Goal: Information Seeking & Learning: Find specific fact

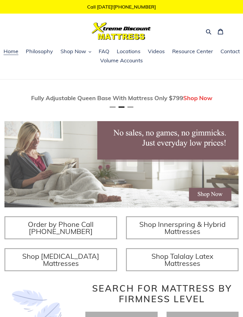
scroll to position [0, 234]
click at [104, 51] on span "FAQ" at bounding box center [103, 51] width 11 height 7
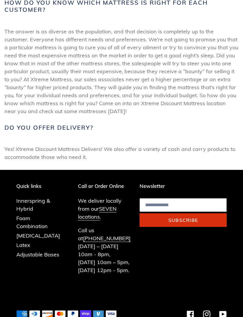
scroll to position [273, 0]
click at [34, 198] on link "Innerspring & Hybrid" at bounding box center [33, 205] width 34 height 15
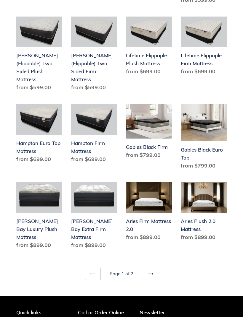
scroll to position [622, 0]
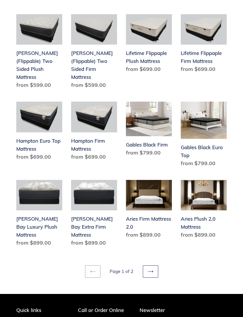
click at [153, 267] on link "Next page" at bounding box center [150, 272] width 15 height 12
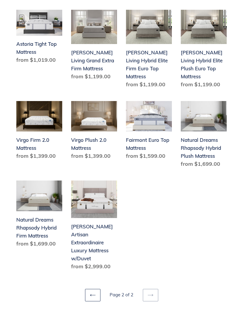
scroll to position [249, 0]
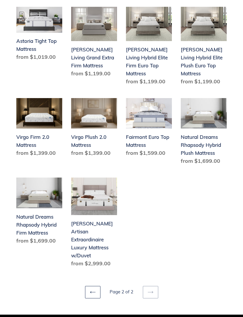
click at [93, 290] on icon at bounding box center [93, 293] width 6 height 6
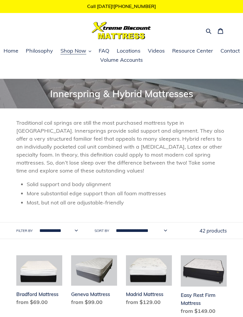
scroll to position [4, 0]
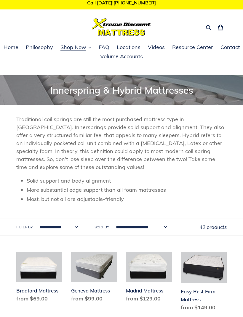
click at [85, 50] on span "Shop Now" at bounding box center [73, 47] width 26 height 7
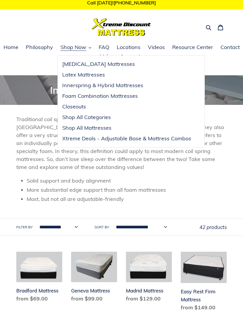
click at [129, 85] on span "Innerspring & Hybrid Mattresses" at bounding box center [102, 85] width 81 height 7
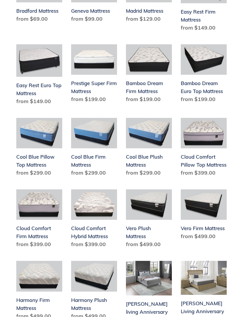
scroll to position [284, 0]
click at [150, 160] on link "Cool Blue Plush Mattress" at bounding box center [149, 148] width 46 height 61
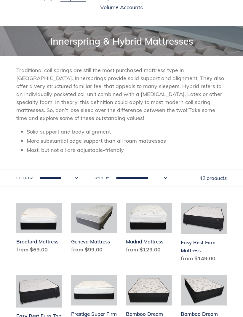
scroll to position [0, 0]
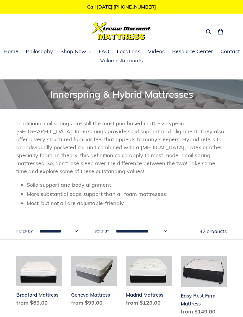
click at [81, 51] on span "Shop Now" at bounding box center [73, 51] width 26 height 7
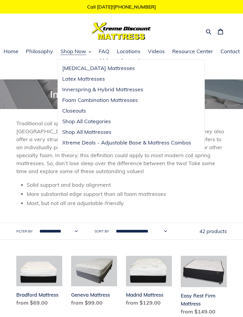
click at [200, 53] on span "Resource Center" at bounding box center [192, 51] width 41 height 7
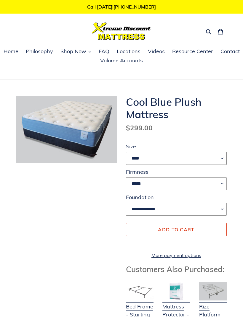
click at [222, 162] on select "**** ******* **** ***** ****" at bounding box center [176, 158] width 101 height 13
select select "*****"
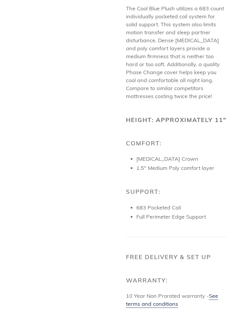
scroll to position [361, 0]
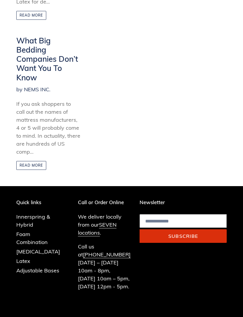
scroll to position [284, 0]
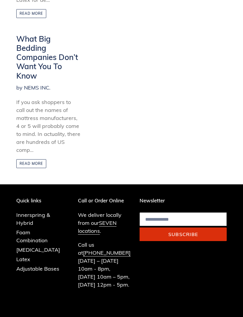
click at [49, 271] on link "Adjustable Bases" at bounding box center [37, 269] width 43 height 7
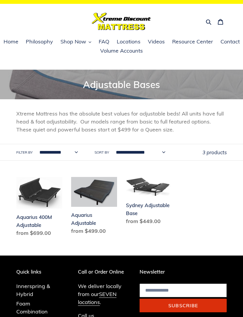
scroll to position [10, 0]
click at [87, 219] on link "Aquarius Adjustable" at bounding box center [94, 207] width 46 height 60
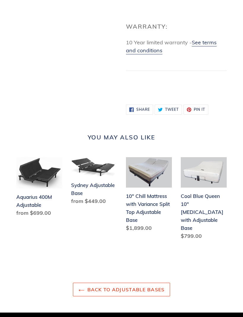
scroll to position [403, 0]
click at [210, 208] on link "Cool Blue Queen 10" [MEDICAL_DATA] with Adjustable Base" at bounding box center [203, 199] width 46 height 85
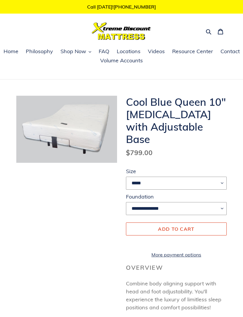
click at [205, 33] on icon "button" at bounding box center [208, 32] width 6 height 6
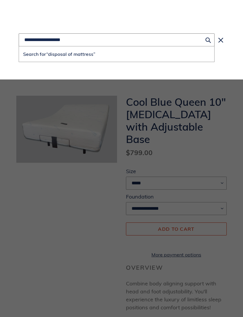
type input "**********"
click at [116, 54] on button "Search for “disposal of mattress”" at bounding box center [116, 53] width 195 height 15
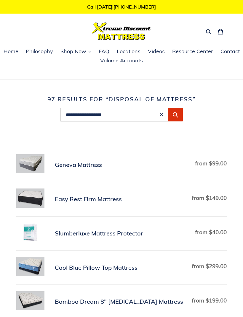
click at [135, 60] on span "Volume Accounts" at bounding box center [121, 60] width 43 height 7
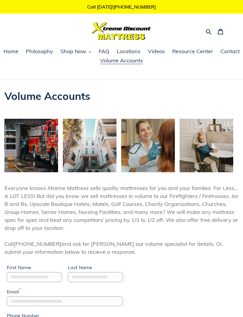
click at [42, 54] on span "Philosophy" at bounding box center [39, 51] width 27 height 7
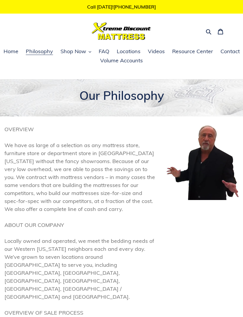
click at [154, 49] on span "Videos" at bounding box center [156, 51] width 17 height 7
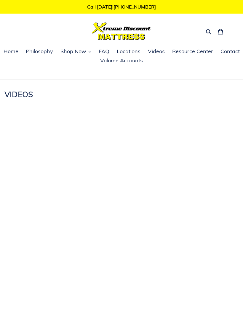
click at [13, 53] on span "Home" at bounding box center [11, 51] width 15 height 7
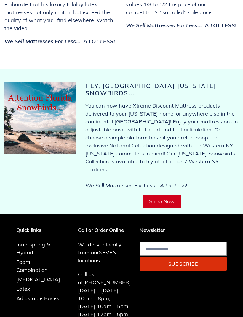
scroll to position [3689, 0]
click at [90, 227] on p "Call or Order Online" at bounding box center [104, 230] width 53 height 6
click at [85, 227] on p "Call or Order Online" at bounding box center [104, 230] width 53 height 6
click at [39, 227] on p "Quick links" at bounding box center [42, 230] width 53 height 6
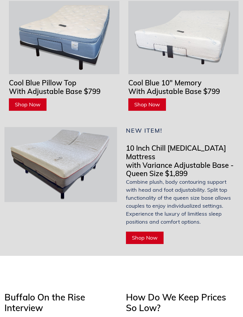
scroll to position [3216, 0]
